Goal: Learn about a topic

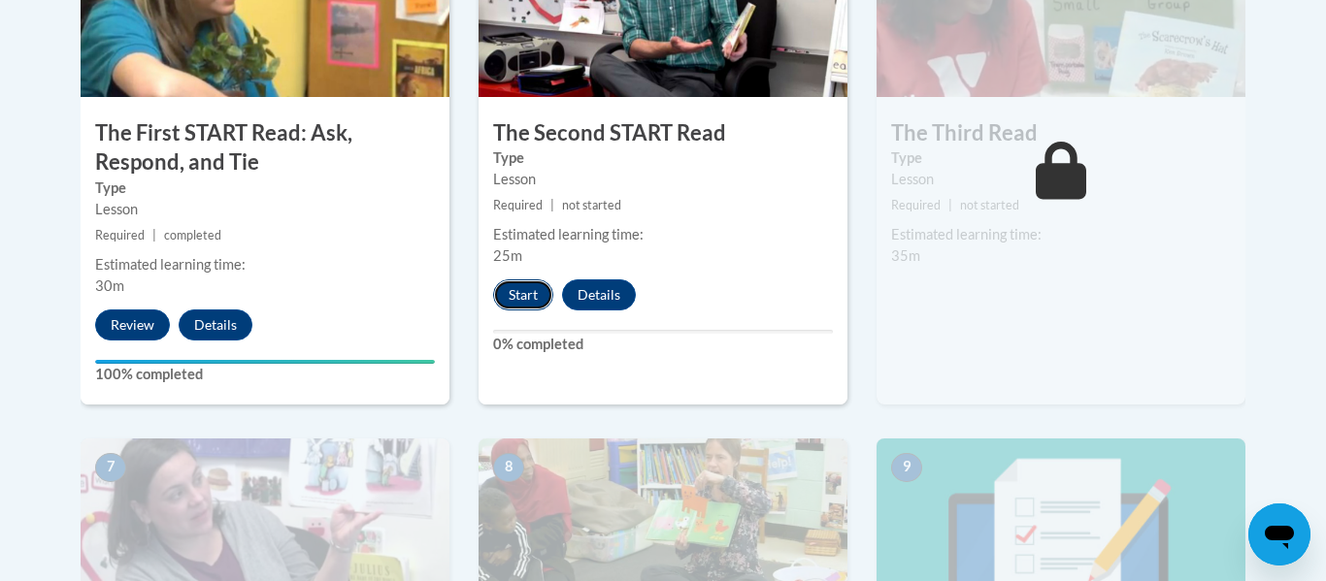
click at [517, 304] on button "Start" at bounding box center [523, 295] width 60 height 31
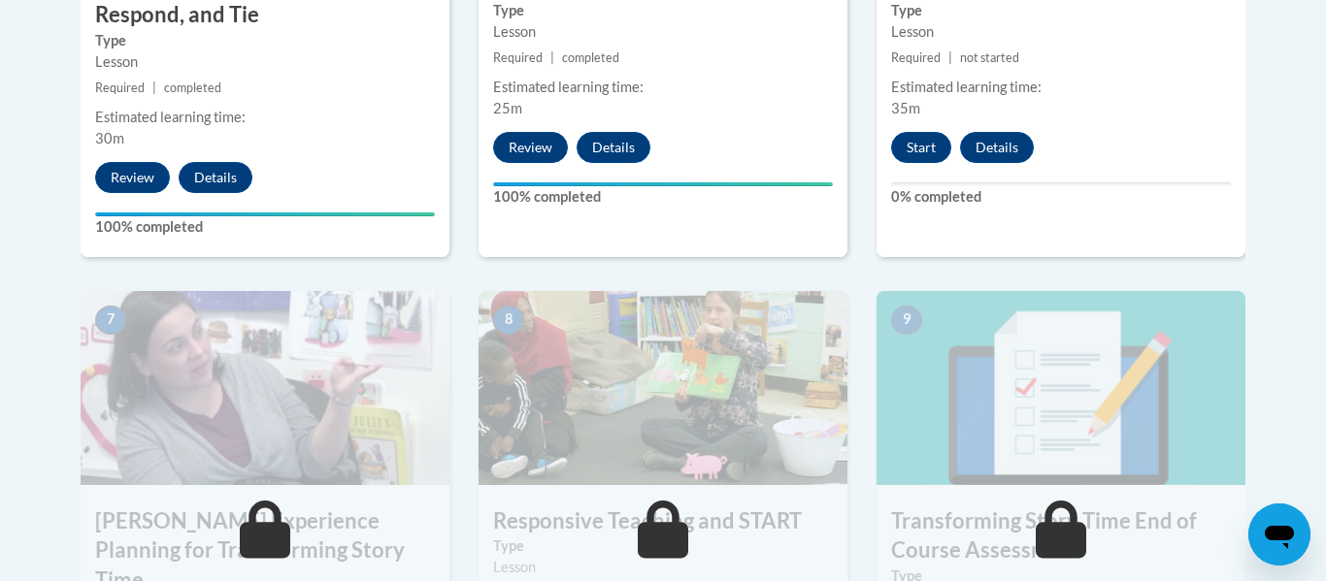
scroll to position [1424, 0]
